Goal: Information Seeking & Learning: Find specific fact

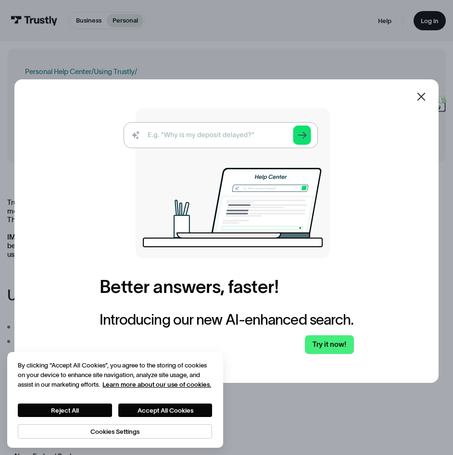
click at [426, 101] on icon at bounding box center [422, 97] width 12 height 12
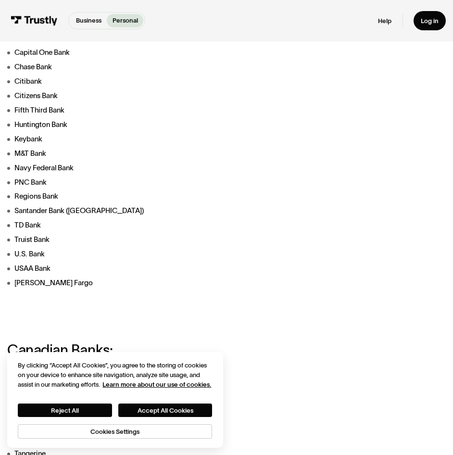
drag, startPoint x: 80, startPoint y: 258, endPoint x: 84, endPoint y: 254, distance: 6.5
click at [80, 258] on li "U.S. Bank" at bounding box center [147, 254] width 281 height 11
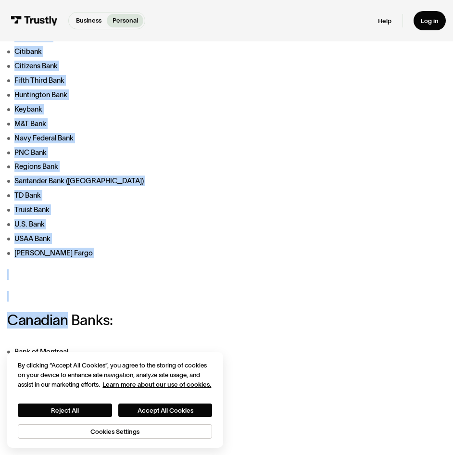
scroll to position [337, 0]
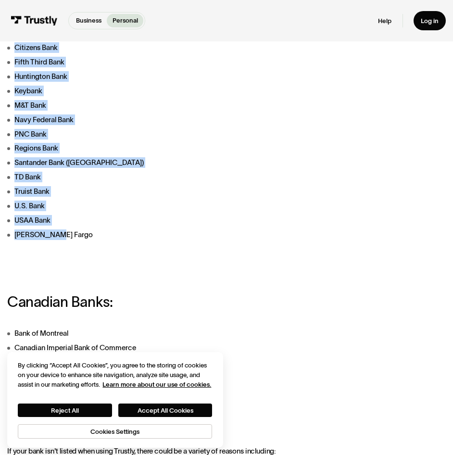
drag, startPoint x: 8, startPoint y: 98, endPoint x: 72, endPoint y: 241, distance: 156.1
click at [72, 241] on div "Trustly works with most banks and financial institutions in the [GEOGRAPHIC_DAT…" at bounding box center [147, 253] width 281 height 785
copy div "US Banks: Bank of America Capital One Bank Chase Bank Citibank Citizens Bank Fi…"
